Goal: Task Accomplishment & Management: Use online tool/utility

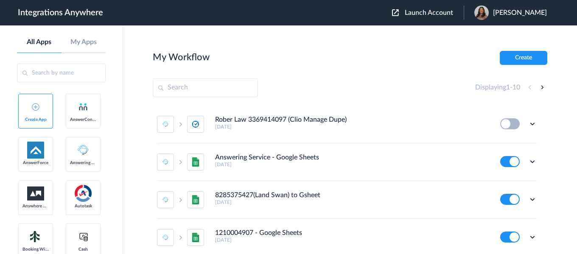
click at [422, 14] on span "Launch Account" at bounding box center [429, 12] width 48 height 7
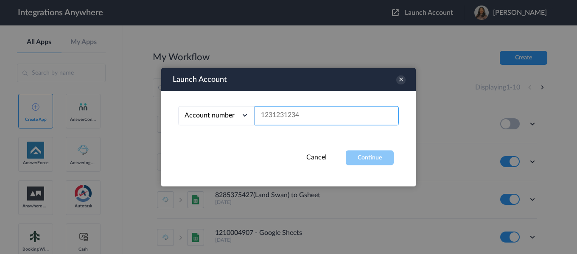
paste input "2525137784"
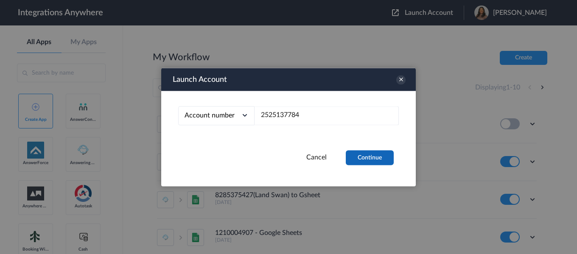
click at [369, 160] on button "Continue" at bounding box center [370, 157] width 48 height 15
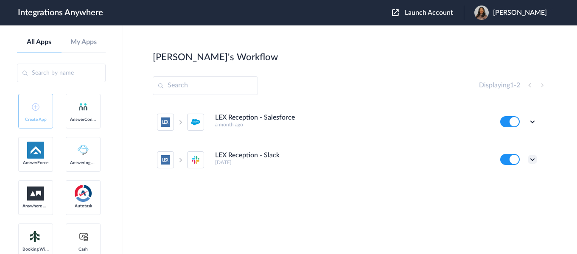
click at [529, 159] on icon at bounding box center [532, 159] width 8 height 8
click at [510, 178] on li "Edit" at bounding box center [509, 179] width 55 height 16
click at [532, 161] on icon at bounding box center [532, 159] width 8 height 8
click at [516, 194] on link "Task history" at bounding box center [508, 195] width 41 height 6
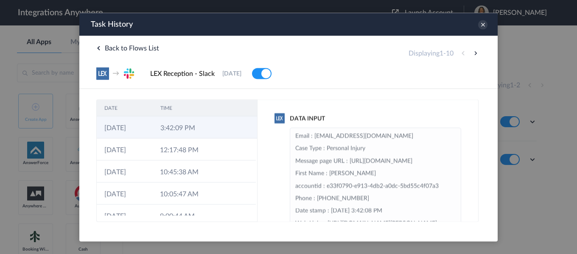
click at [178, 126] on td "3:42:09 PM" at bounding box center [181, 127] width 56 height 22
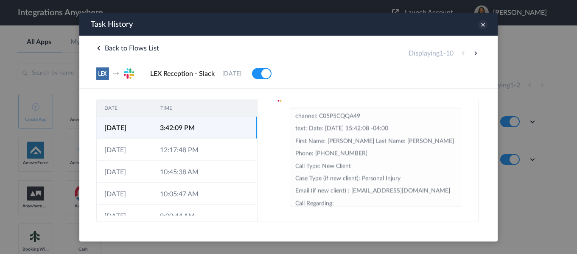
click at [484, 25] on icon at bounding box center [482, 24] width 9 height 9
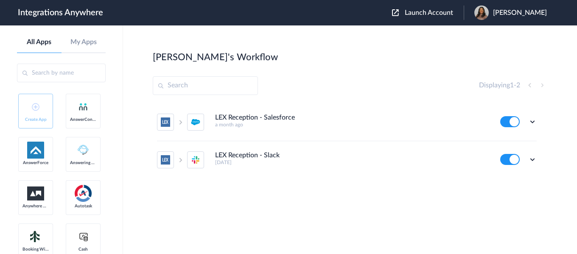
click at [428, 11] on span "Launch Account" at bounding box center [429, 12] width 48 height 7
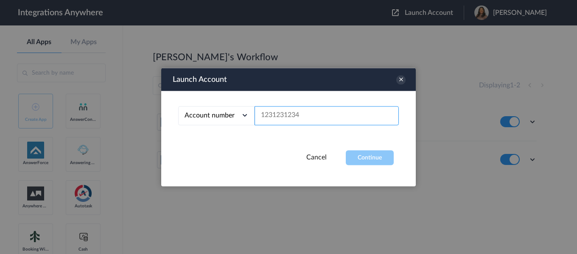
paste input "2525137784"
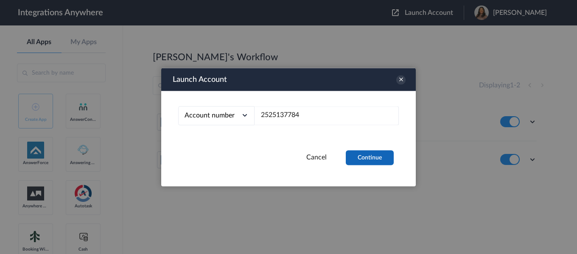
click at [360, 160] on button "Continue" at bounding box center [370, 157] width 48 height 15
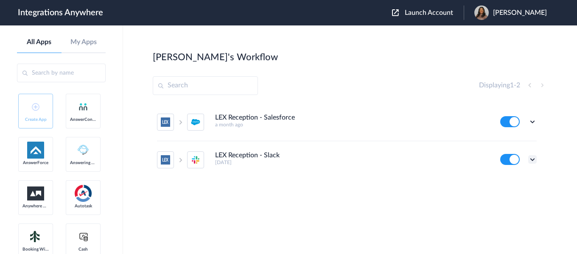
click at [534, 162] on icon at bounding box center [532, 159] width 8 height 8
click at [509, 183] on li "Edit" at bounding box center [509, 179] width 55 height 16
click at [444, 15] on span "Launch Account" at bounding box center [429, 12] width 48 height 7
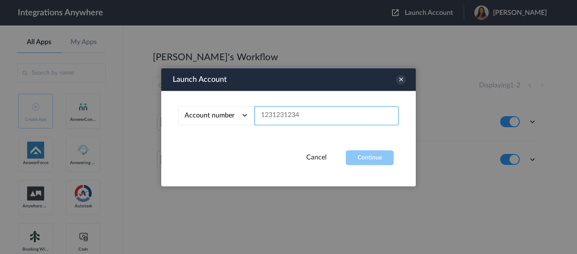
paste input "2525137784"
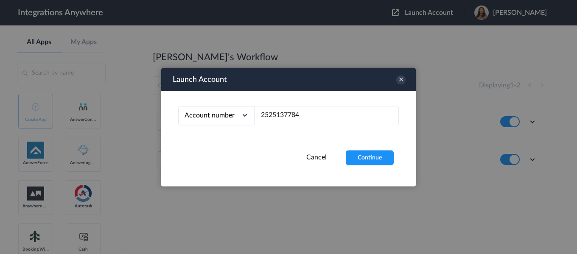
click at [360, 166] on div "Launch Account Account number Account number Email address 2525137784 Cancel Co…" at bounding box center [288, 127] width 255 height 118
click at [364, 155] on button "Continue" at bounding box center [370, 157] width 48 height 15
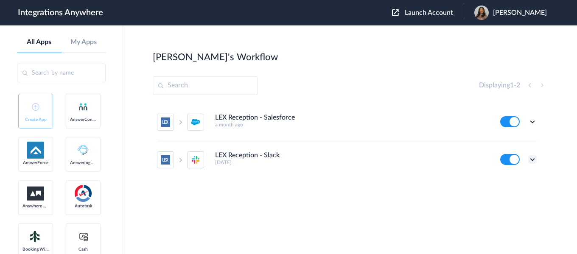
click at [535, 160] on icon at bounding box center [532, 159] width 8 height 8
click at [503, 177] on link "Edit" at bounding box center [498, 179] width 20 height 6
click at [449, 11] on span "Launch Account" at bounding box center [429, 12] width 48 height 7
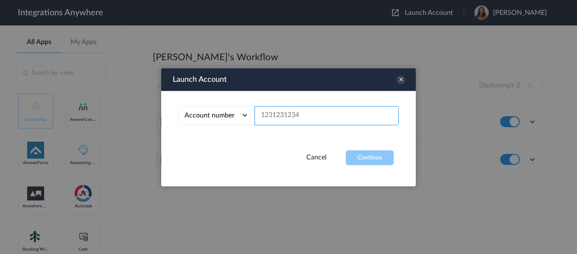
drag, startPoint x: 325, startPoint y: 128, endPoint x: 312, endPoint y: 119, distance: 15.2
paste input "1260009801"
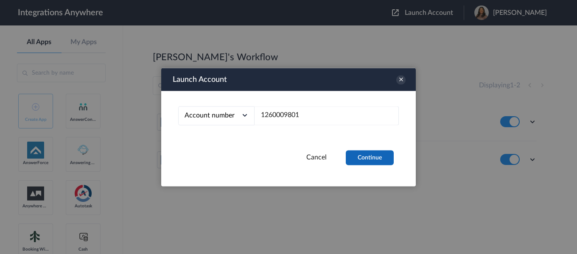
click at [358, 156] on button "Continue" at bounding box center [370, 157] width 48 height 15
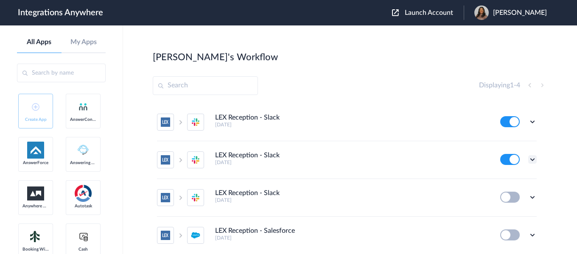
click at [528, 160] on icon at bounding box center [532, 159] width 8 height 8
click at [507, 179] on li "Edit" at bounding box center [509, 179] width 55 height 16
click at [528, 123] on icon at bounding box center [532, 122] width 8 height 8
click at [502, 143] on li "Edit" at bounding box center [509, 142] width 55 height 16
click at [528, 123] on icon at bounding box center [532, 122] width 8 height 8
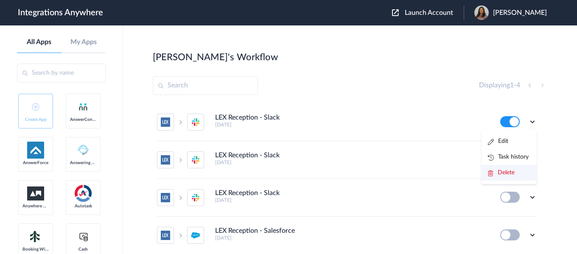
click at [503, 176] on li "Delete" at bounding box center [509, 173] width 55 height 16
click at [490, 176] on li "Are you sure?" at bounding box center [509, 176] width 55 height 23
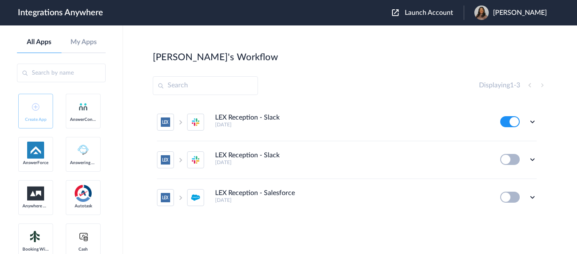
click at [531, 126] on div "Edit Task history Delete" at bounding box center [518, 121] width 36 height 11
click at [531, 122] on icon at bounding box center [532, 122] width 8 height 8
click at [500, 141] on link "Edit" at bounding box center [498, 141] width 20 height 6
click at [438, 9] on button "Launch Account" at bounding box center [428, 13] width 72 height 8
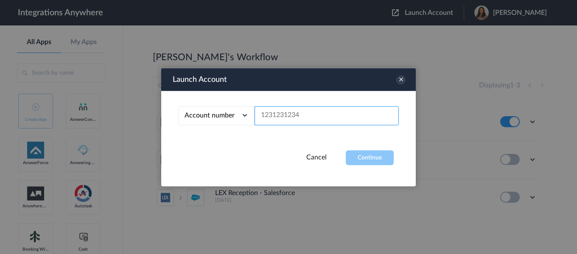
paste input "2525137784"
type input "2525137784"
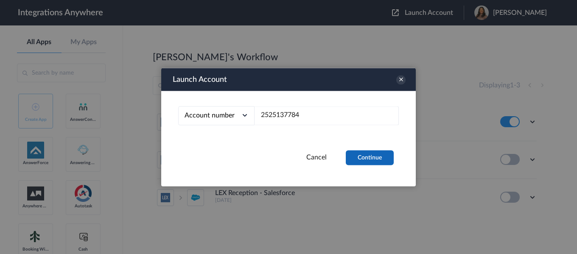
click at [350, 158] on button "Continue" at bounding box center [370, 157] width 48 height 15
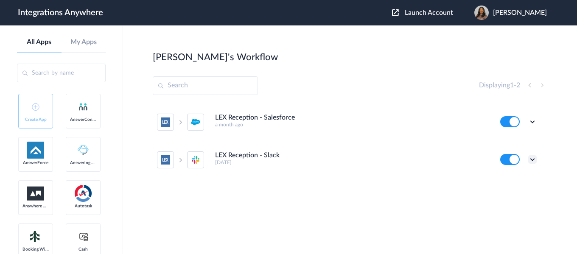
click at [529, 161] on icon at bounding box center [532, 159] width 8 height 8
click at [515, 193] on link "Task history" at bounding box center [508, 195] width 41 height 6
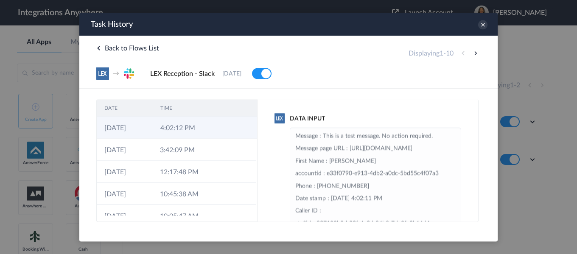
click at [193, 134] on td "4:02:12 PM" at bounding box center [181, 127] width 56 height 22
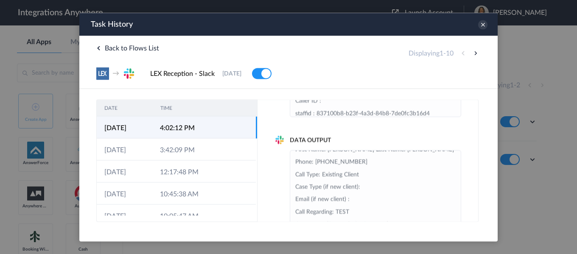
scroll to position [36, 0]
click at [479, 25] on icon at bounding box center [482, 24] width 9 height 9
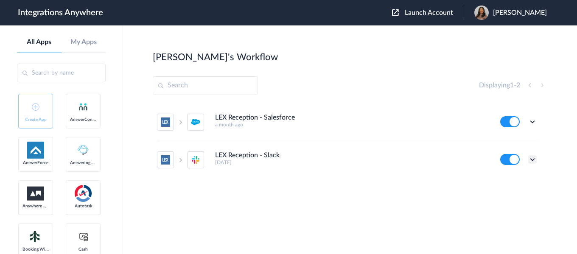
click at [532, 159] on icon at bounding box center [532, 159] width 8 height 8
click at [512, 178] on li "Edit" at bounding box center [509, 179] width 55 height 16
click at [536, 160] on icon at bounding box center [532, 159] width 8 height 8
click at [518, 191] on li "Task history" at bounding box center [509, 195] width 55 height 16
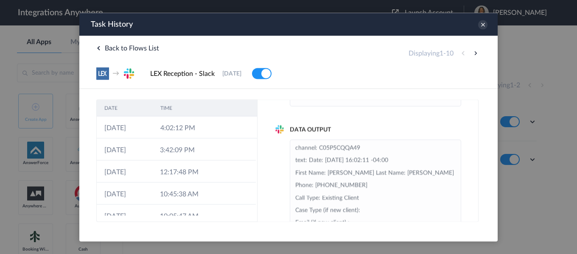
scroll to position [127, 0]
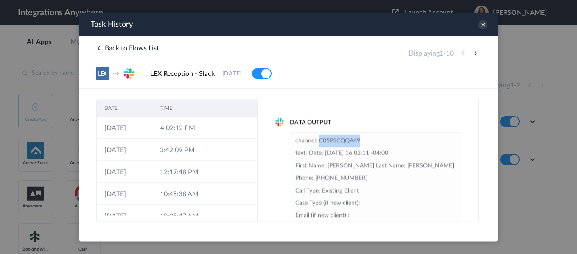
drag, startPoint x: 319, startPoint y: 139, endPoint x: 364, endPoint y: 138, distance: 45.0
click at [364, 138] on li "channel: C05P5CQQA49 text: Date: 2025-08-18 16:02:11 -04:00 First Name: Lewis L…" at bounding box center [375, 210] width 160 height 150
copy li "C05P5CQQA49"
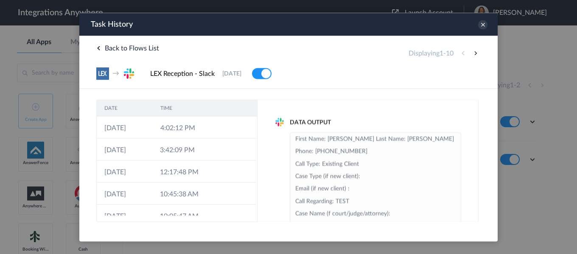
scroll to position [0, 0]
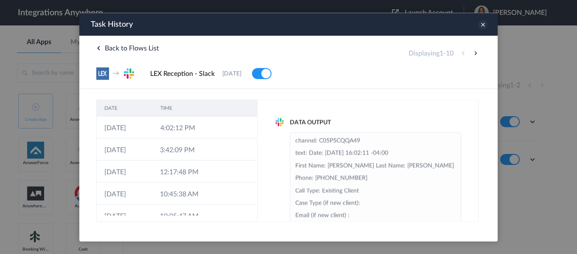
click at [482, 22] on icon at bounding box center [482, 24] width 9 height 9
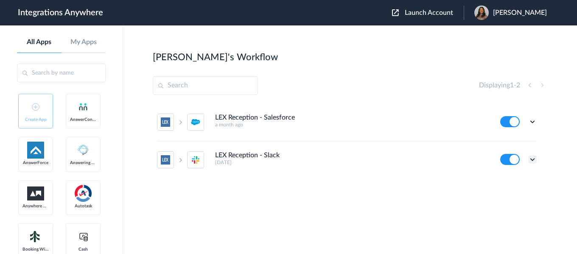
click at [533, 160] on icon at bounding box center [532, 159] width 8 height 8
click at [513, 190] on li "Task history" at bounding box center [509, 195] width 55 height 16
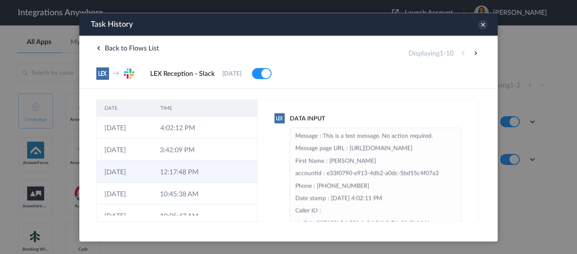
click at [197, 175] on td "12:17:48 PM" at bounding box center [180, 171] width 56 height 22
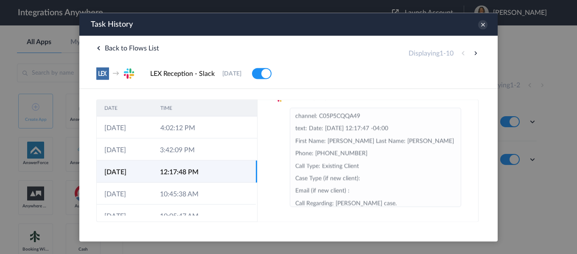
scroll to position [109, 0]
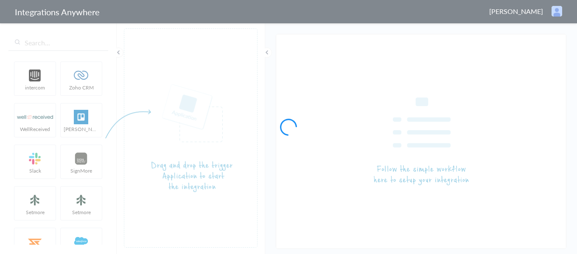
type input "LEX Reception - Slack"
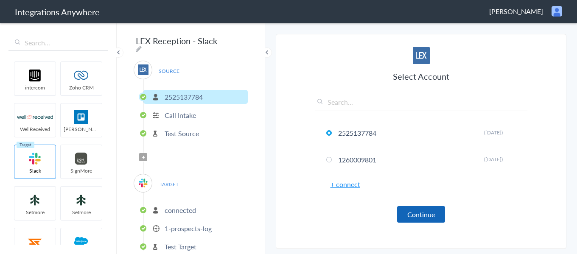
click at [423, 214] on button "Continue" at bounding box center [421, 214] width 48 height 17
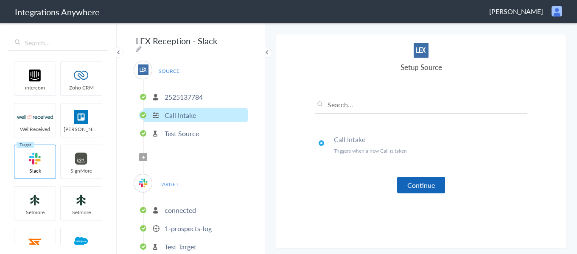
click at [431, 190] on button "Continue" at bounding box center [421, 185] width 48 height 17
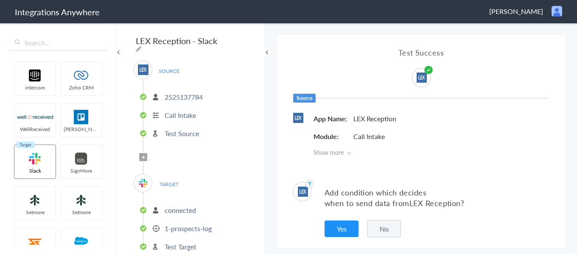
click at [386, 224] on button "No" at bounding box center [384, 228] width 34 height 17
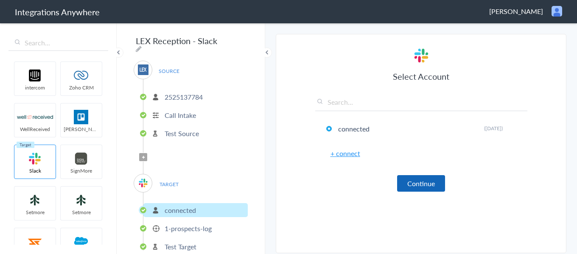
click at [428, 184] on button "Continue" at bounding box center [421, 183] width 48 height 17
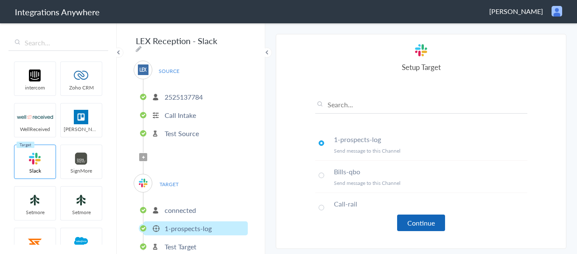
click at [406, 226] on button "Continue" at bounding box center [421, 223] width 48 height 17
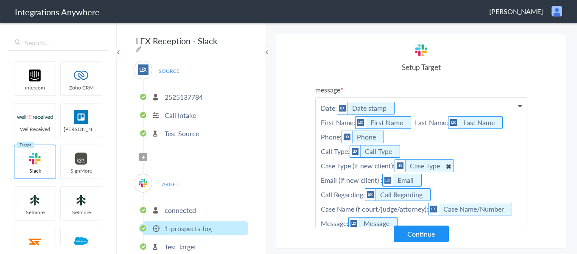
scroll to position [38, 0]
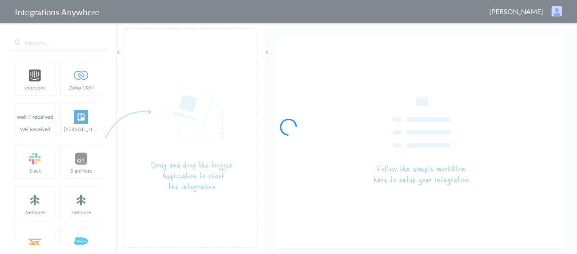
type input "LEX Reception - Slack"
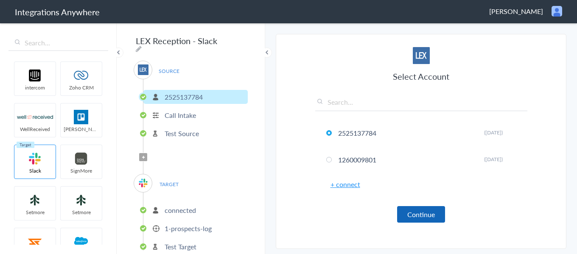
click at [404, 217] on button "Continue" at bounding box center [421, 214] width 48 height 17
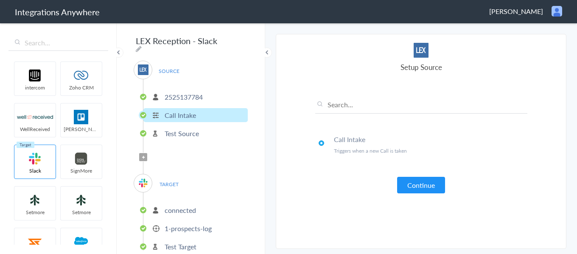
click at [178, 211] on p "connected" at bounding box center [180, 210] width 31 height 10
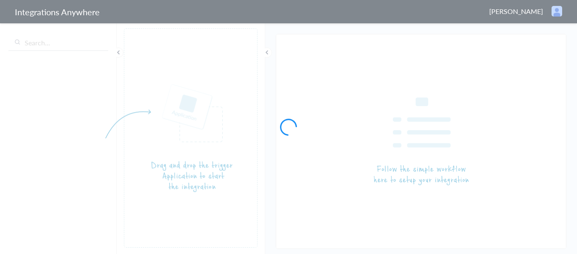
type input "LEX Reception - Slack"
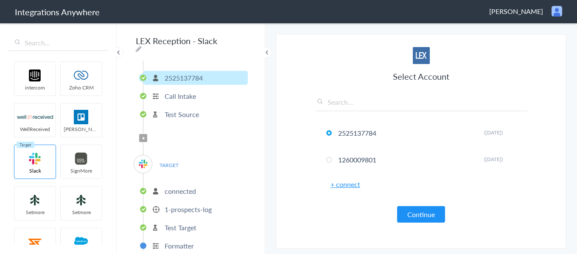
scroll to position [30, 0]
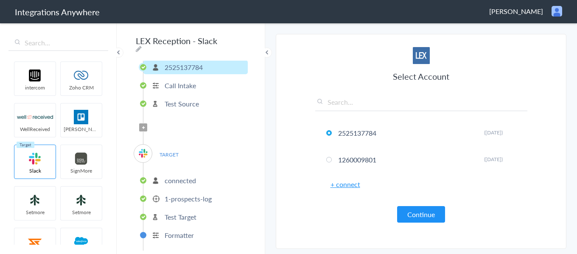
click at [416, 213] on button "Continue" at bounding box center [421, 214] width 48 height 17
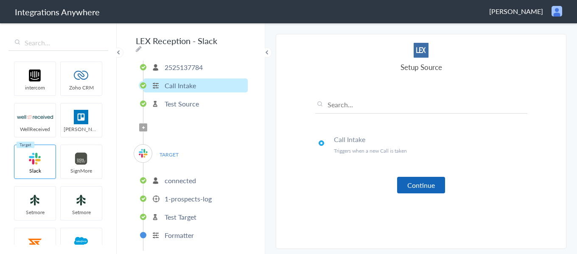
click at [409, 190] on button "Continue" at bounding box center [421, 185] width 48 height 17
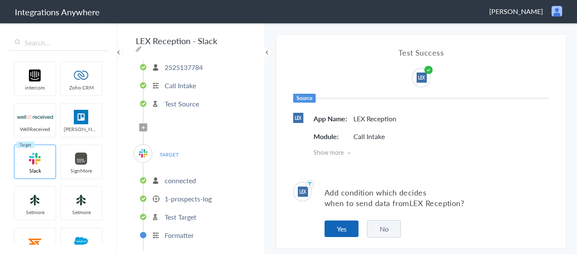
click at [340, 234] on button "Yes" at bounding box center [342, 229] width 34 height 17
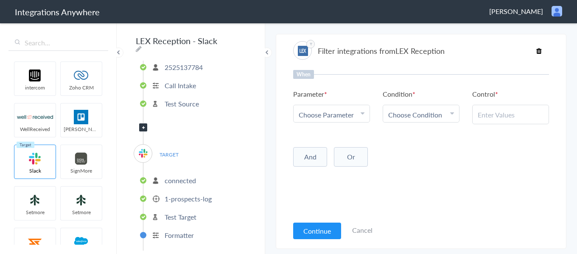
click at [360, 233] on link "Cancel" at bounding box center [362, 230] width 20 height 10
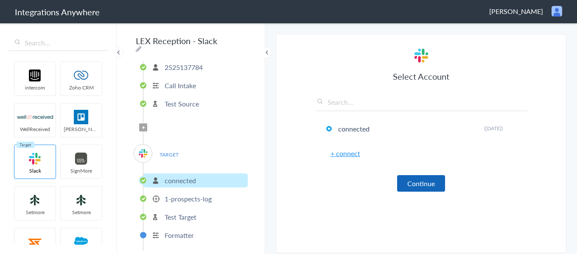
click at [413, 183] on button "Continue" at bounding box center [421, 183] width 48 height 17
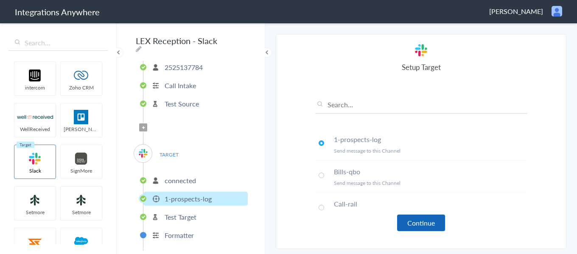
click at [412, 223] on button "Continue" at bounding box center [421, 223] width 48 height 17
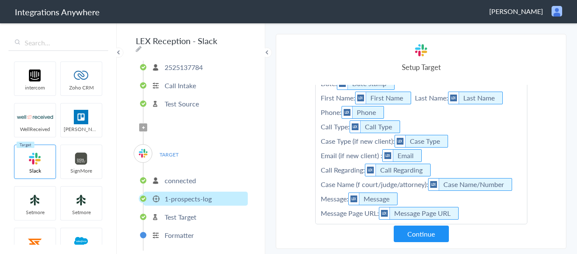
scroll to position [38, 0]
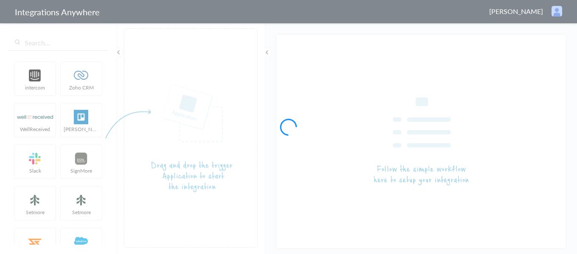
type input "LEX Reception - Slack"
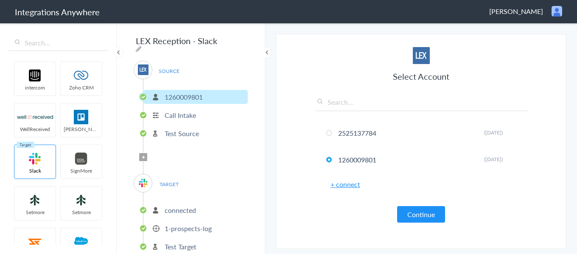
click at [192, 227] on p "1-prospects-log" at bounding box center [188, 229] width 47 height 10
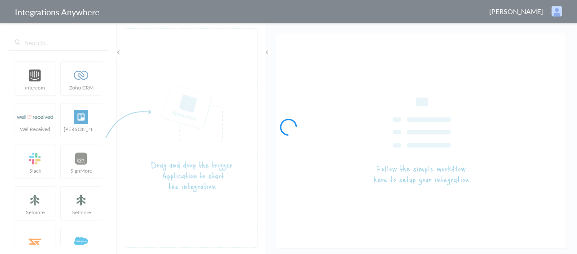
type input "LEX Reception - Slack"
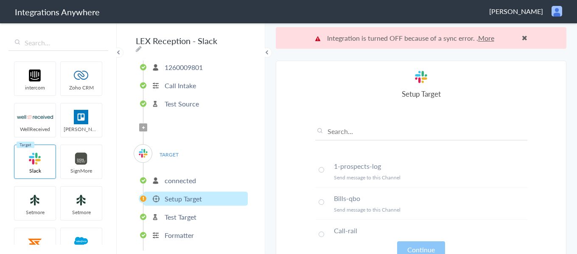
click at [182, 176] on p "connected" at bounding box center [180, 181] width 31 height 10
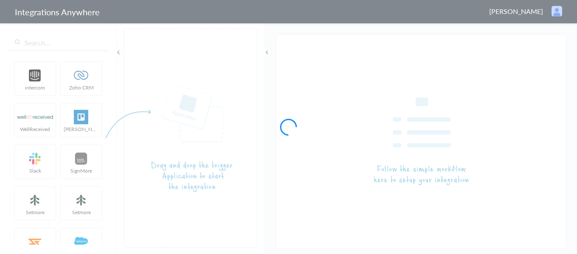
type input "LEX Reception - Slack"
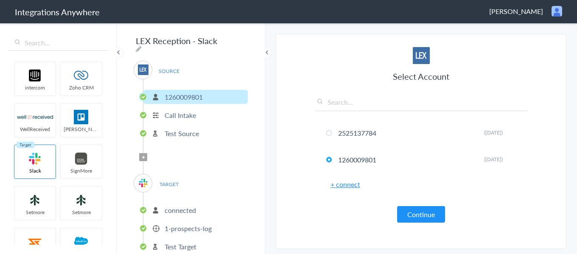
scroll to position [30, 0]
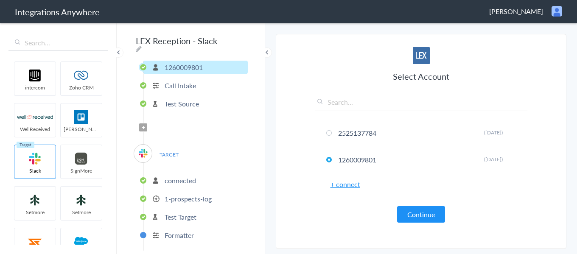
click at [186, 183] on li "connected" at bounding box center [195, 181] width 104 height 14
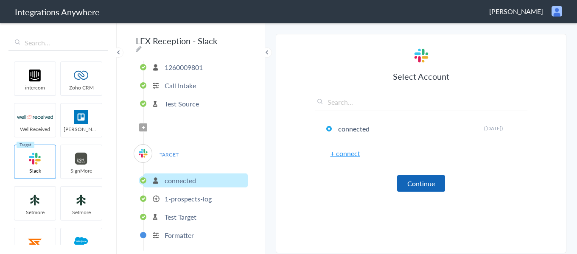
click at [434, 181] on button "Continue" at bounding box center [421, 183] width 48 height 17
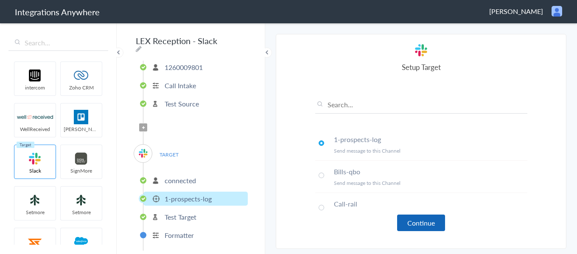
click at [412, 221] on button "Continue" at bounding box center [421, 223] width 48 height 17
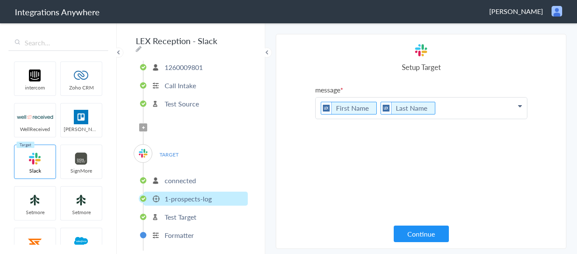
click at [443, 110] on p "First Name Last Name" at bounding box center [421, 108] width 211 height 21
click at [319, 105] on p "First Name Last Name" at bounding box center [421, 118] width 211 height 41
click at [321, 120] on p "Name: First Name Last Name" at bounding box center [421, 118] width 211 height 41
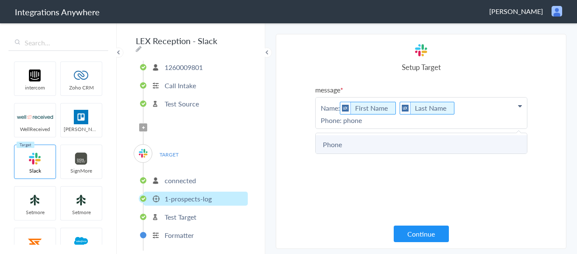
click at [339, 142] on link "Phone" at bounding box center [421, 144] width 211 height 18
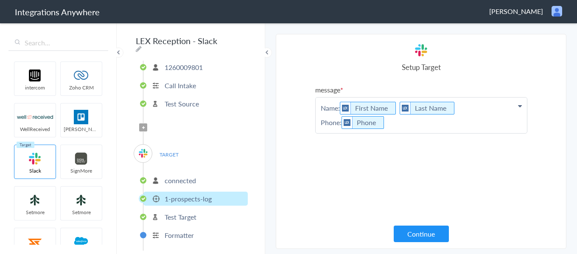
click at [400, 126] on p "Name: First Name Last Name Phone: Phone" at bounding box center [421, 116] width 211 height 36
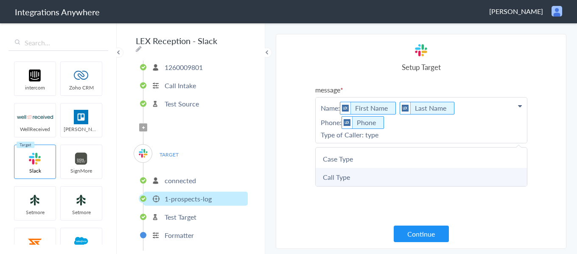
click at [385, 176] on link "Call Type" at bounding box center [421, 177] width 211 height 18
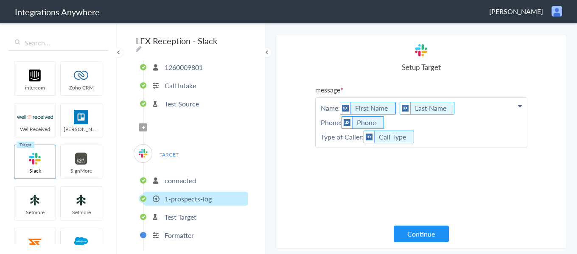
click at [429, 138] on p "Name: First Name Last Name Phone: Phone Type of Caller: Call Type" at bounding box center [421, 123] width 211 height 50
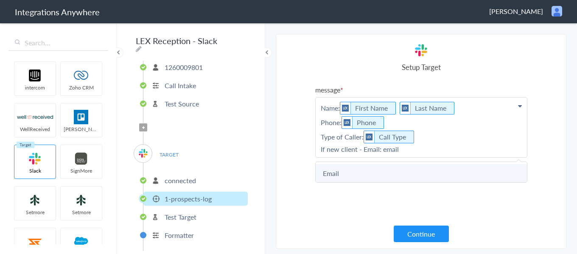
click at [422, 172] on link "Email" at bounding box center [421, 173] width 211 height 18
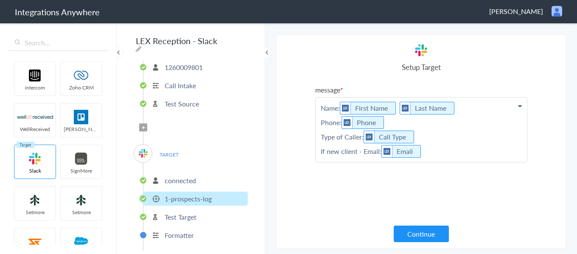
click at [445, 149] on p "Name: First Name Last Name Phone: Phone Type of Caller: Call Type If new client…" at bounding box center [421, 130] width 211 height 64
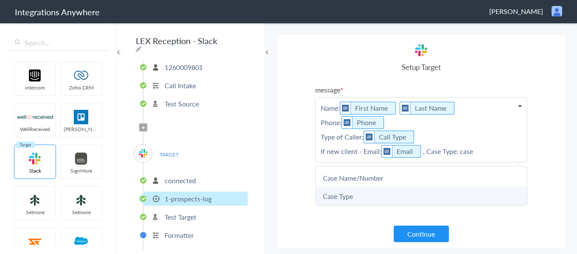
click at [451, 197] on link "Case Type" at bounding box center [421, 196] width 211 height 18
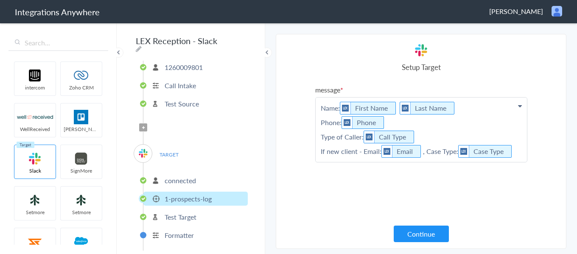
click at [518, 152] on p "Name: First Name Last Name Phone: Phone Type of Caller: Call Type If new client…" at bounding box center [421, 130] width 211 height 64
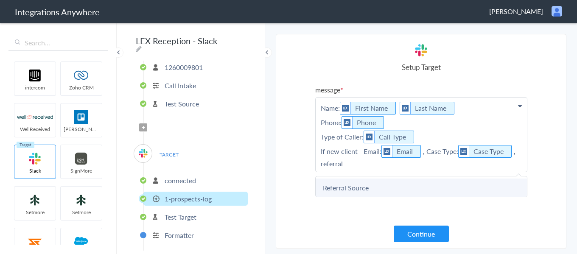
click at [387, 185] on link "Referral Source" at bounding box center [421, 188] width 211 height 18
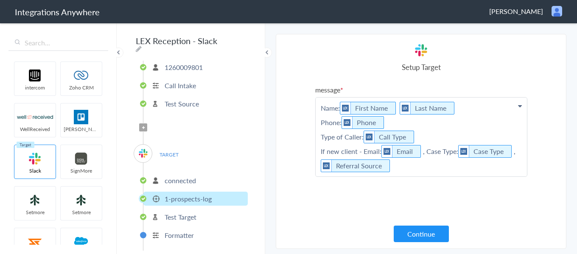
click at [403, 167] on p "Name: First Name Last Name Phone: Phone Type of Caller: Call Type If new client…" at bounding box center [421, 137] width 211 height 79
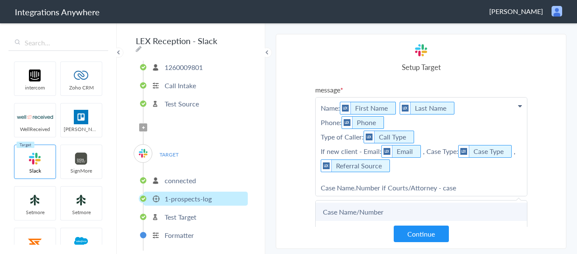
click at [372, 216] on link "Case Name/Number" at bounding box center [421, 212] width 211 height 18
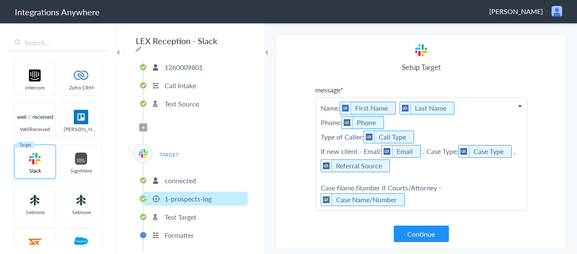
click at [357, 187] on p "Name: First Name Last Name Phone: Phone Type of Caller: Call Type If new client…" at bounding box center [421, 154] width 211 height 113
click at [420, 202] on p "Name: First Name Last Name Phone: Phone Type of Caller: Call Type If new client…" at bounding box center [421, 154] width 211 height 113
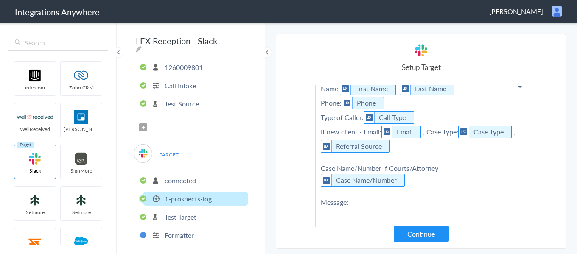
scroll to position [81, 0]
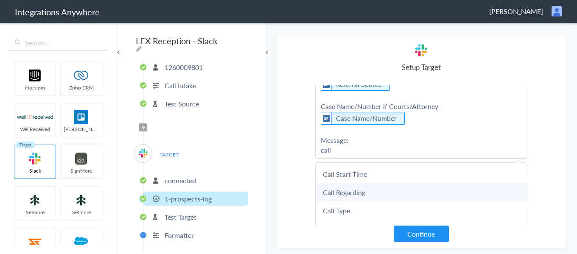
click at [400, 196] on link "Call Regarding" at bounding box center [421, 192] width 211 height 18
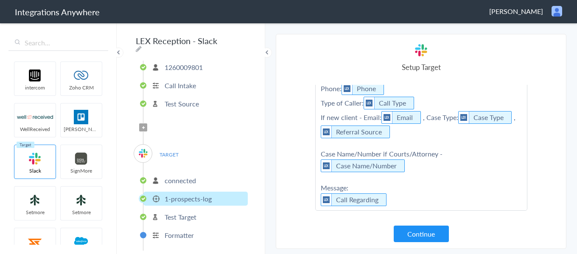
click at [399, 204] on p "Name: First Name Last Name Phone: Phone Type of Caller: Call Type If new client…" at bounding box center [421, 137] width 211 height 147
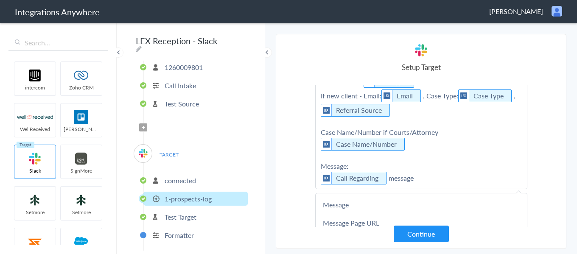
scroll to position [67, 0]
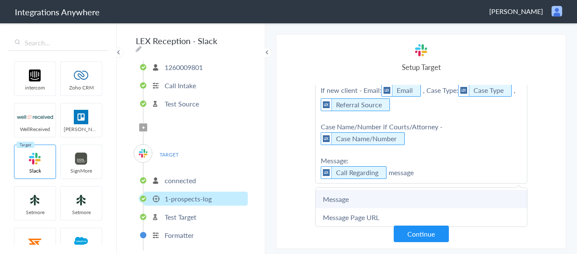
click at [392, 193] on link "Message" at bounding box center [421, 199] width 211 height 18
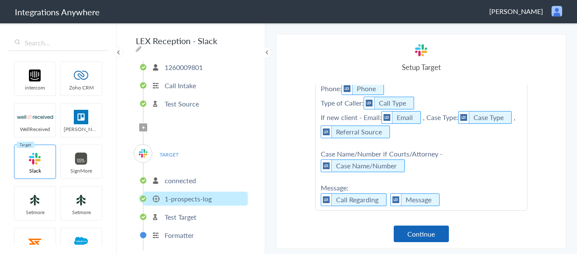
click at [414, 232] on button "Continue" at bounding box center [421, 234] width 55 height 17
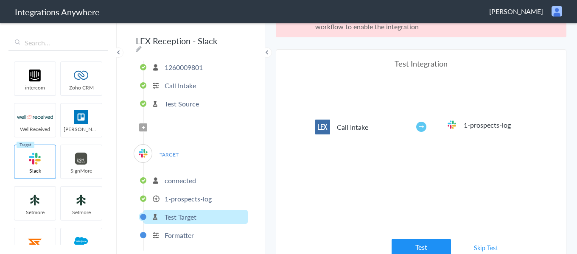
scroll to position [31, 0]
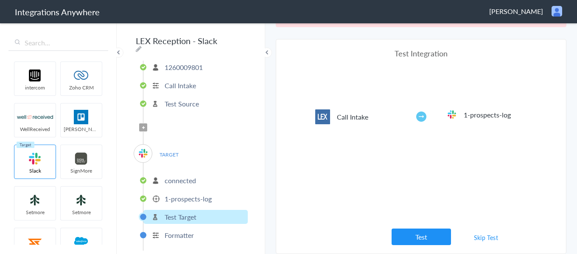
click at [477, 238] on link "Skip Test" at bounding box center [486, 237] width 45 height 15
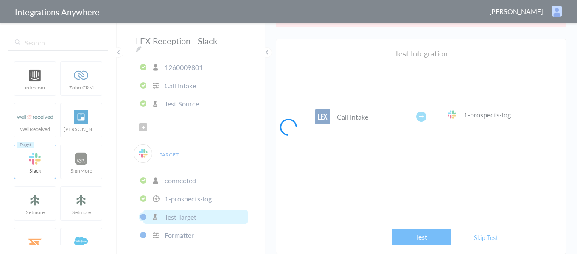
scroll to position [0, 0]
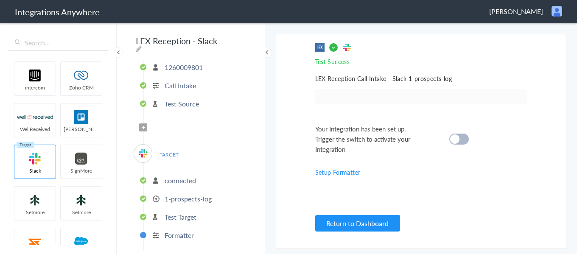
click at [468, 137] on div at bounding box center [459, 139] width 20 height 11
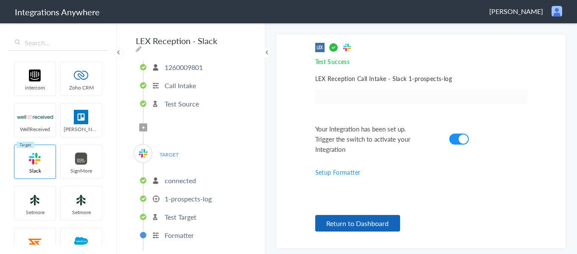
click at [383, 224] on button "Return to Dashboard" at bounding box center [357, 223] width 85 height 17
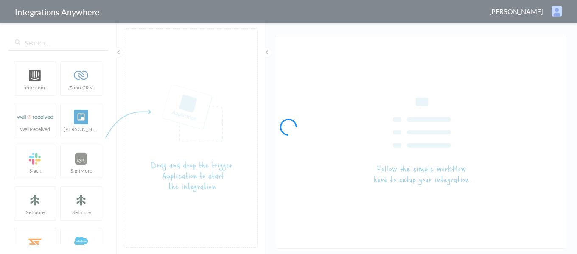
type input "LEX Reception - Slack"
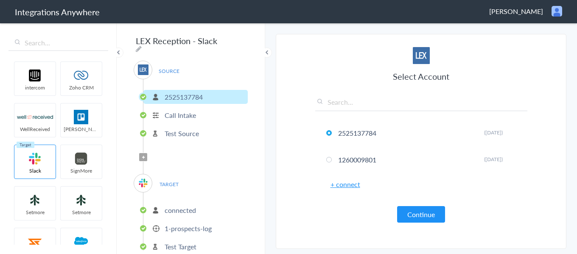
click at [193, 224] on p "1-prospects-log" at bounding box center [188, 229] width 47 height 10
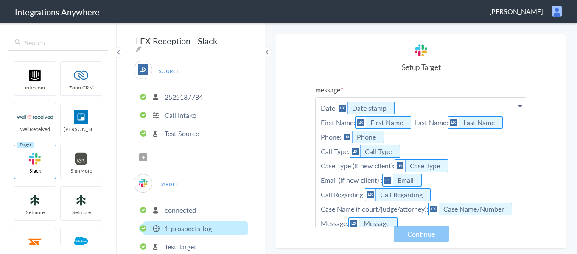
click at [192, 207] on p "connected" at bounding box center [180, 210] width 31 height 10
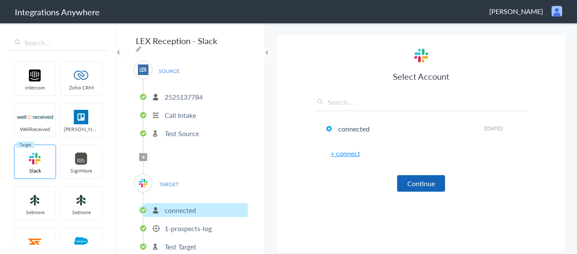
click at [424, 188] on button "Continue" at bounding box center [421, 183] width 48 height 17
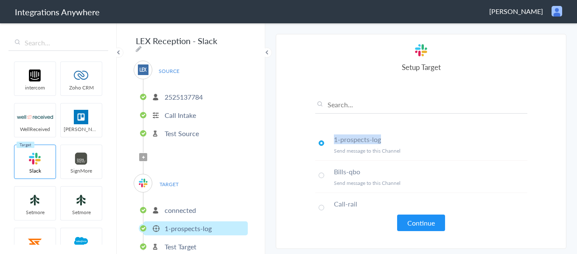
drag, startPoint x: 334, startPoint y: 142, endPoint x: 386, endPoint y: 142, distance: 51.8
click at [386, 142] on h4 "1-prospects-log" at bounding box center [430, 139] width 193 height 10
click at [374, 139] on h4 "1-prospects-log" at bounding box center [430, 139] width 193 height 10
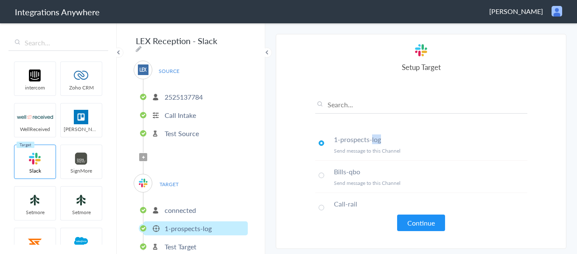
click at [374, 139] on h4 "1-prospects-log" at bounding box center [430, 139] width 193 height 10
copy h4 "1-prospects-log"
